Goal: Transaction & Acquisition: Subscribe to service/newsletter

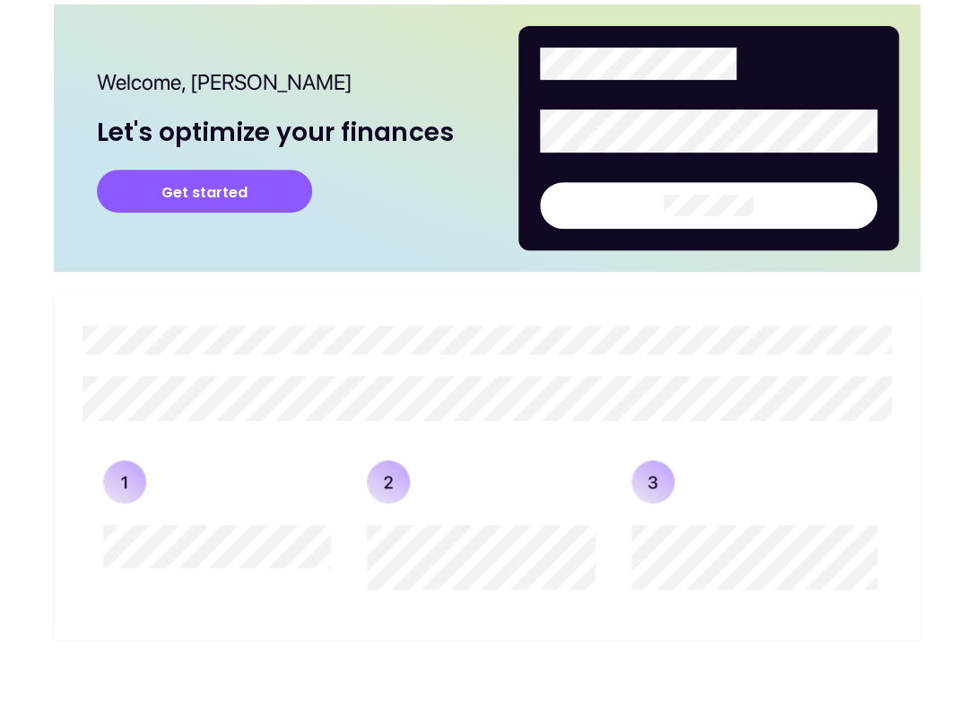
scroll to position [183, 0]
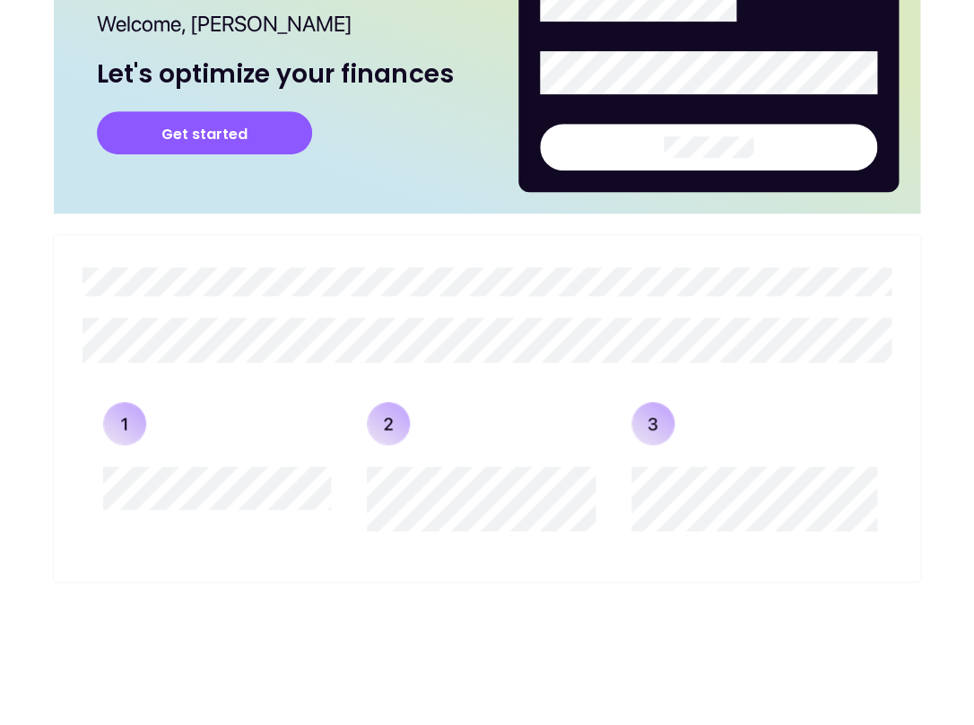
click at [233, 126] on button "Get started" at bounding box center [204, 132] width 215 height 43
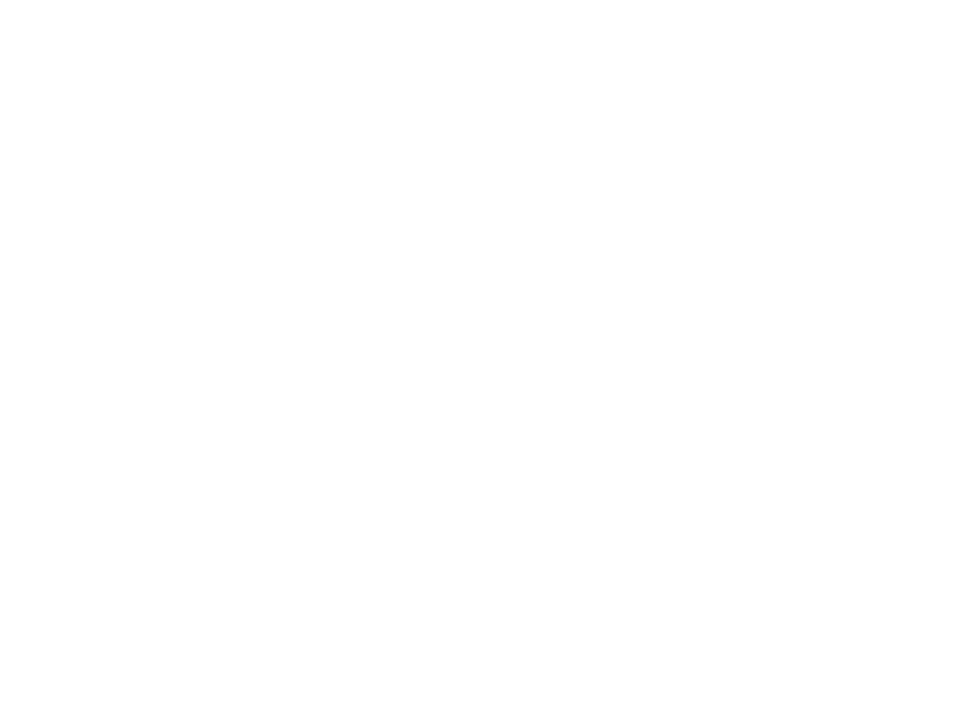
scroll to position [0, 0]
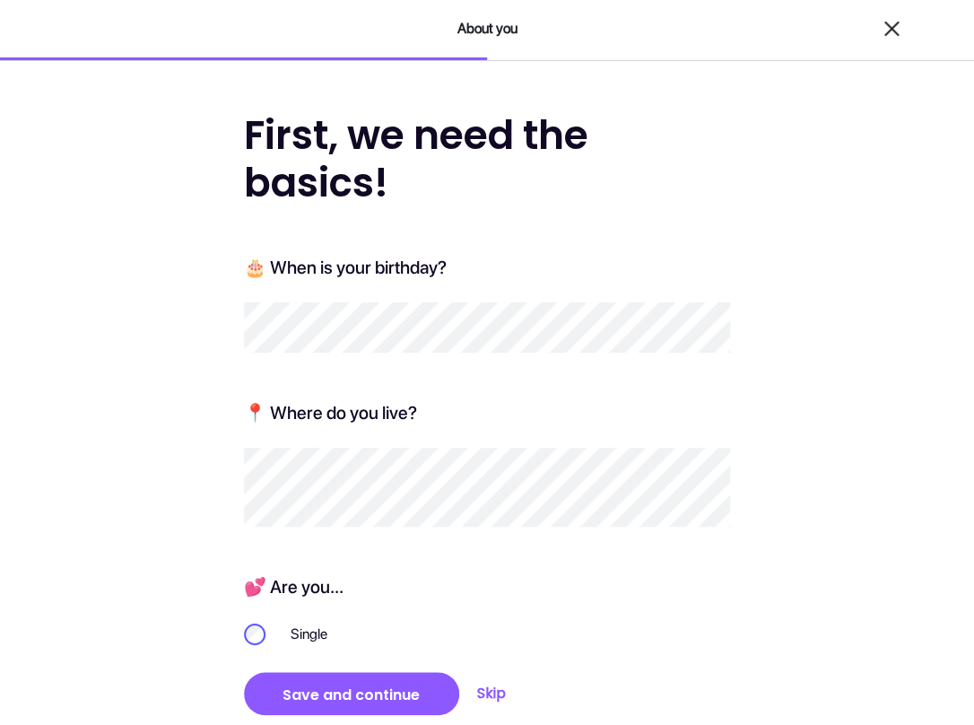
click at [508, 562] on div "First, we need the basics! 🎂 When is your birthday? 📍 Where do you live? 💕 Are …" at bounding box center [487, 581] width 487 height 945
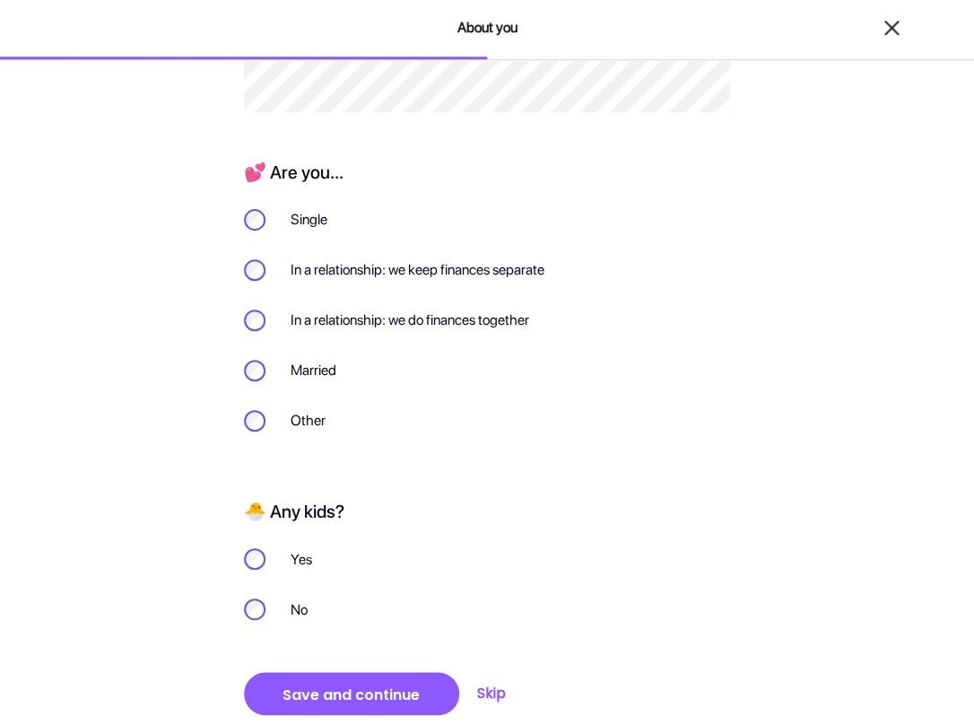
scroll to position [438, 0]
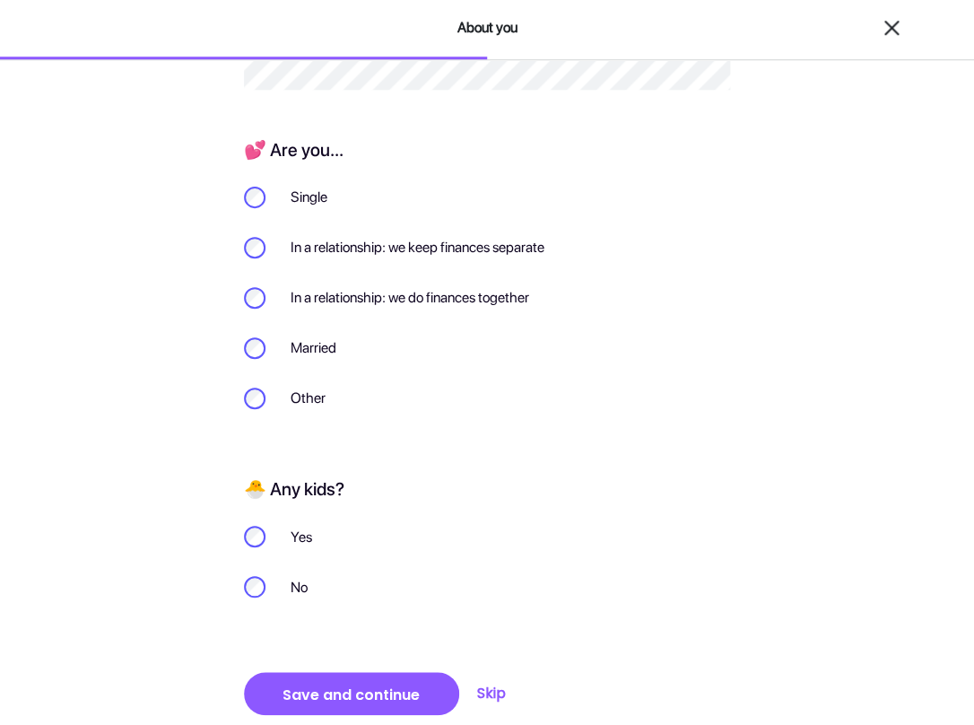
click at [338, 695] on div "Save and continue" at bounding box center [351, 695] width 154 height 22
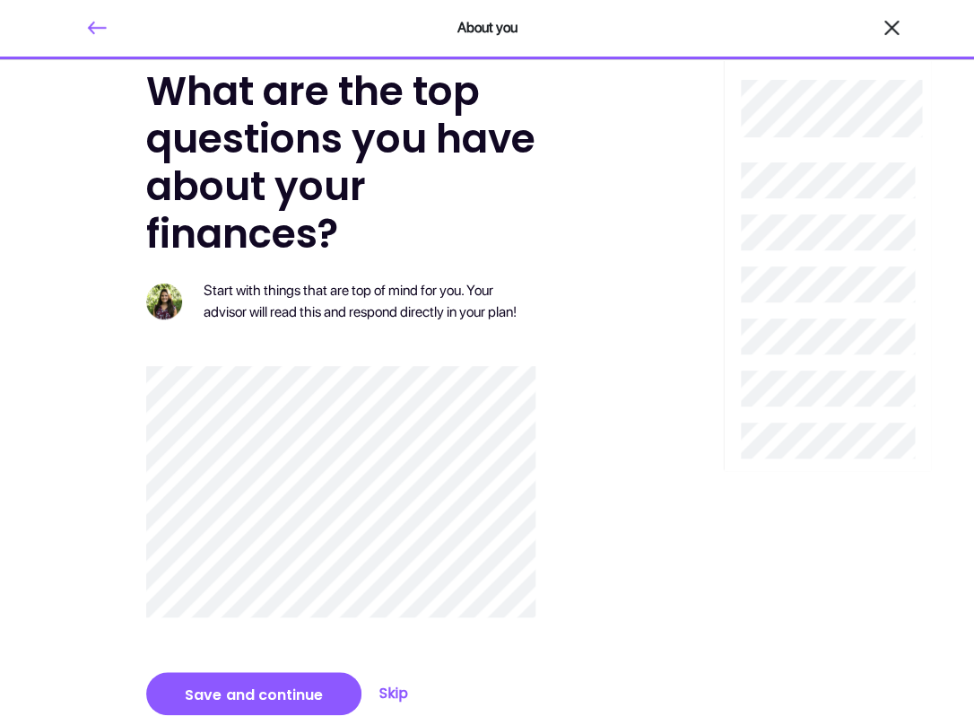
click at [397, 687] on button "Skip" at bounding box center [393, 693] width 43 height 45
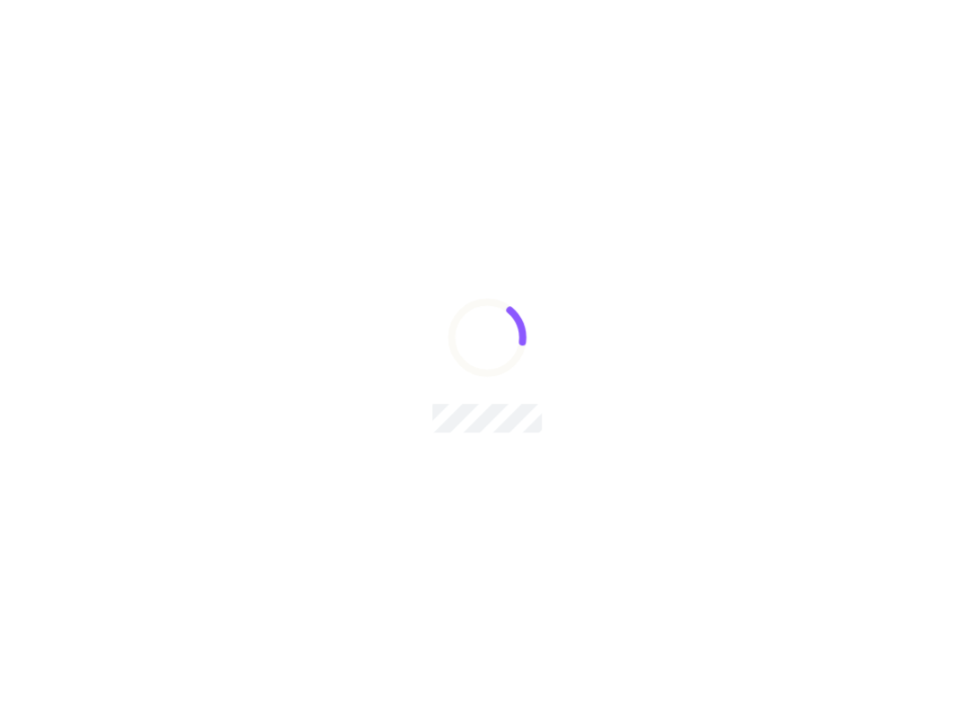
scroll to position [0, 0]
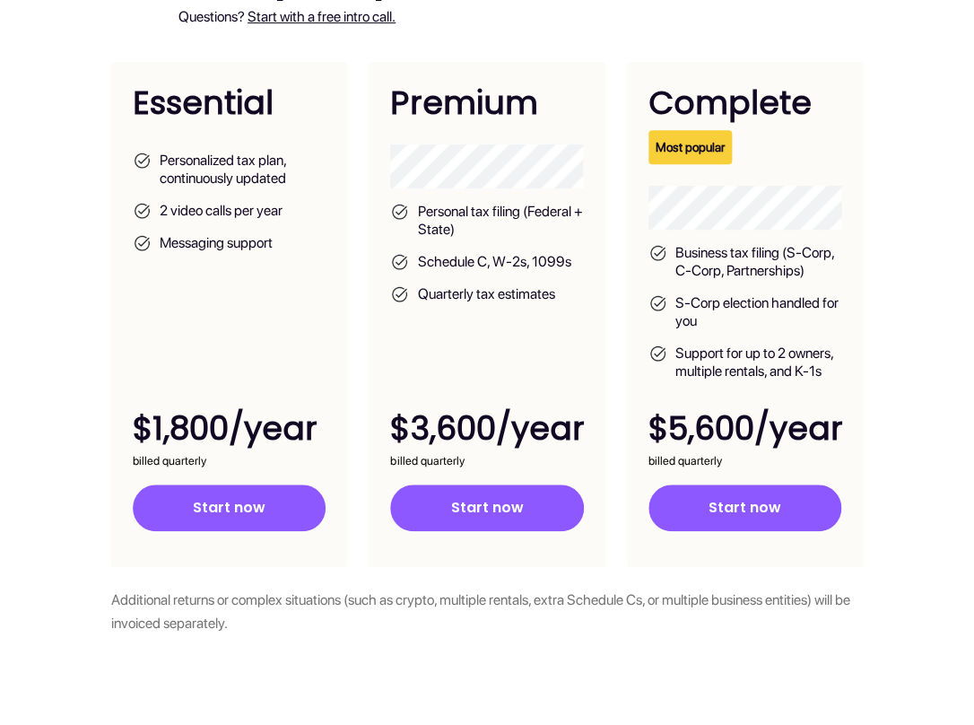
scroll to position [195, 0]
click at [469, 510] on button "Start now" at bounding box center [486, 507] width 193 height 47
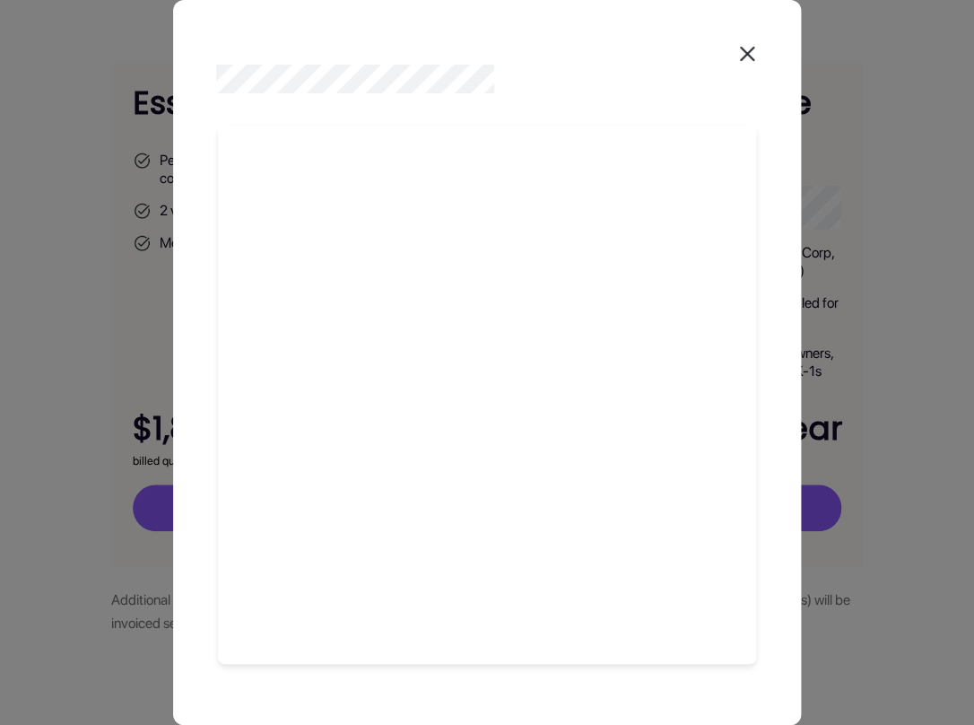
scroll to position [0, 0]
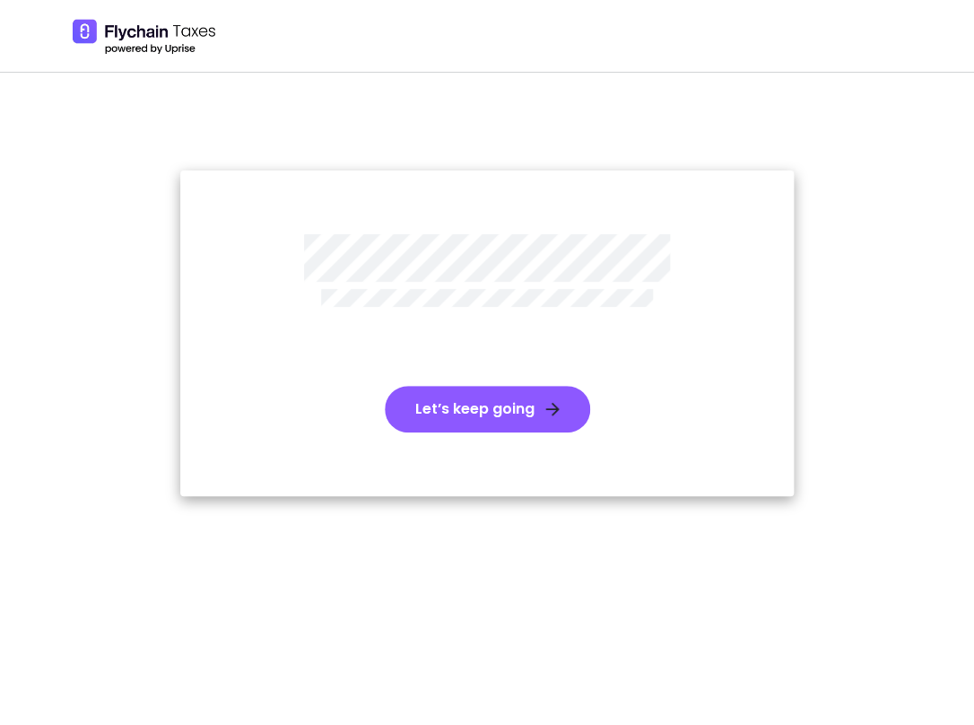
click at [495, 406] on button "Let’s keep going" at bounding box center [487, 409] width 205 height 47
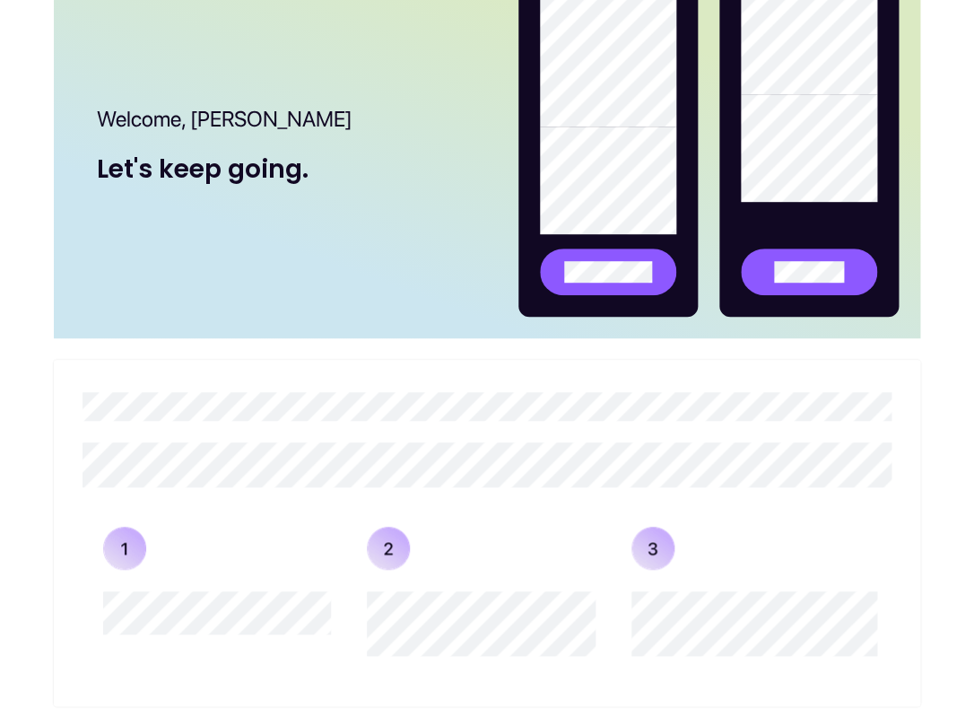
scroll to position [300, 0]
